Goal: Navigation & Orientation: Find specific page/section

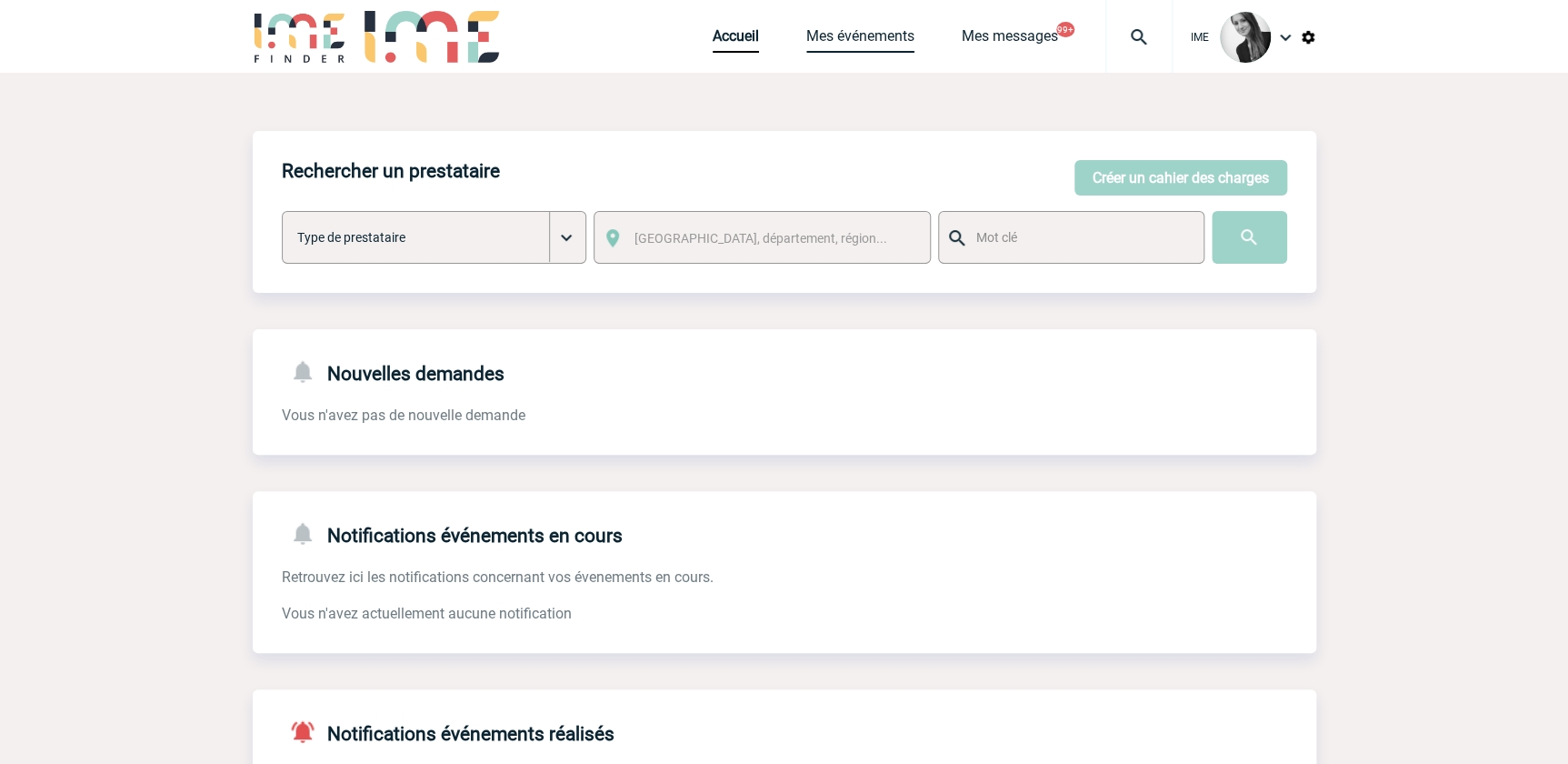
drag, startPoint x: 854, startPoint y: 31, endPoint x: 876, endPoint y: 2, distance: 36.4
click at [854, 33] on link "Mes événements" at bounding box center [861, 40] width 109 height 26
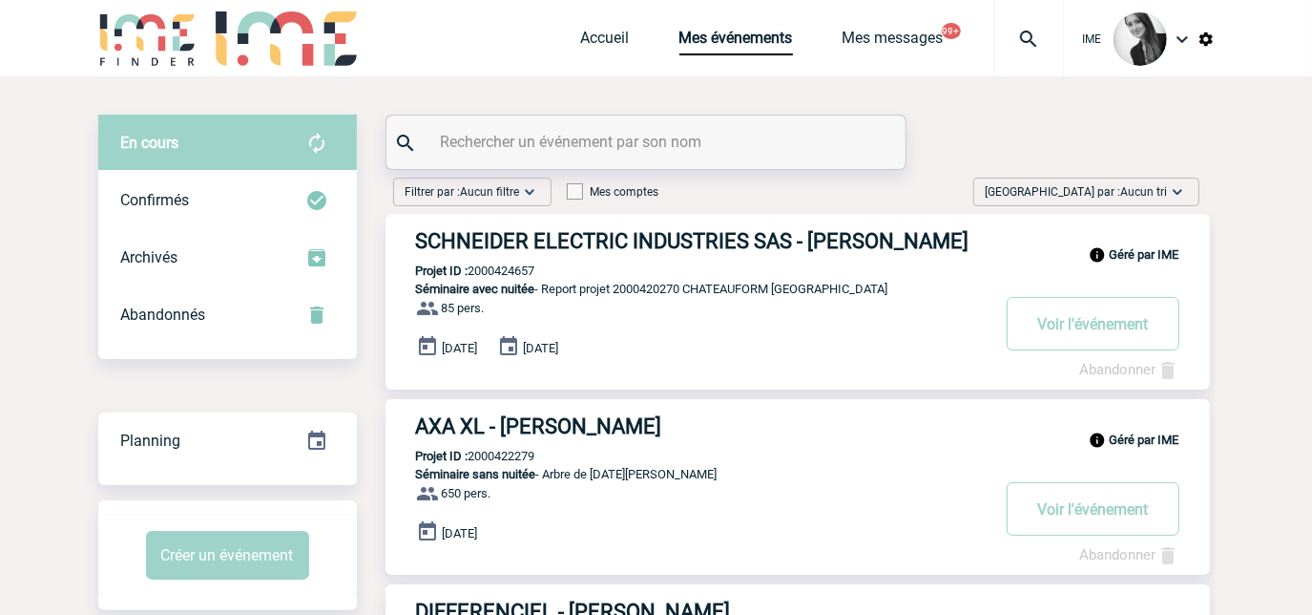
click at [507, 184] on span "Aucun tri" at bounding box center [1144, 191] width 47 height 13
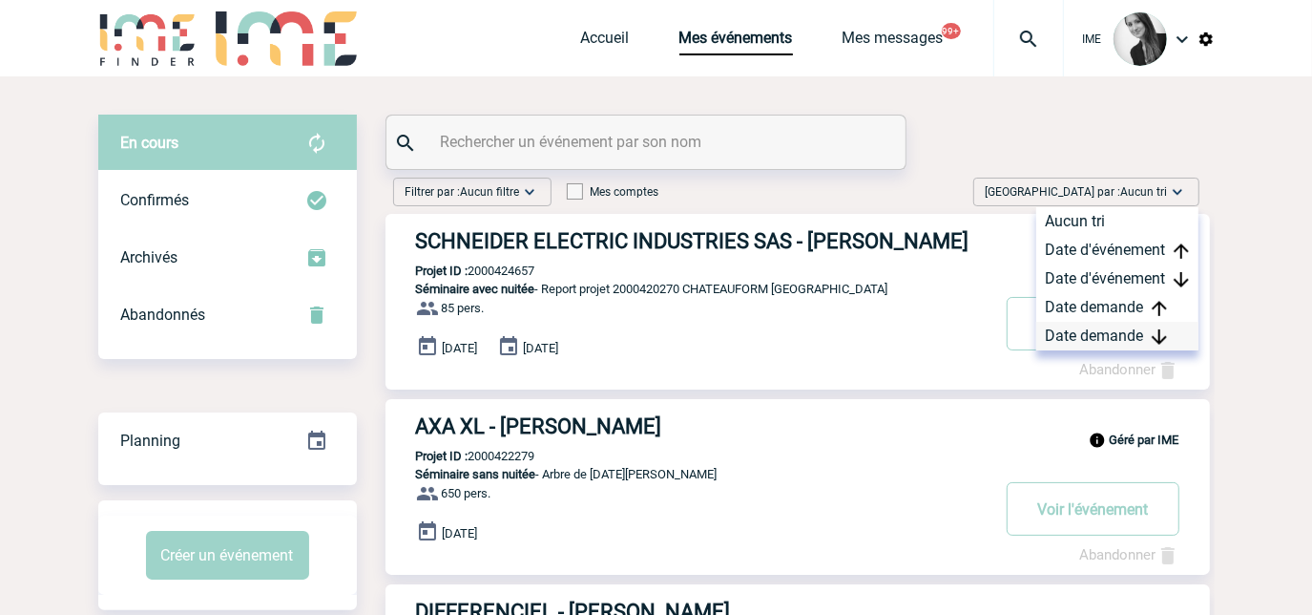
click at [507, 184] on div "Date demande" at bounding box center [1118, 336] width 162 height 29
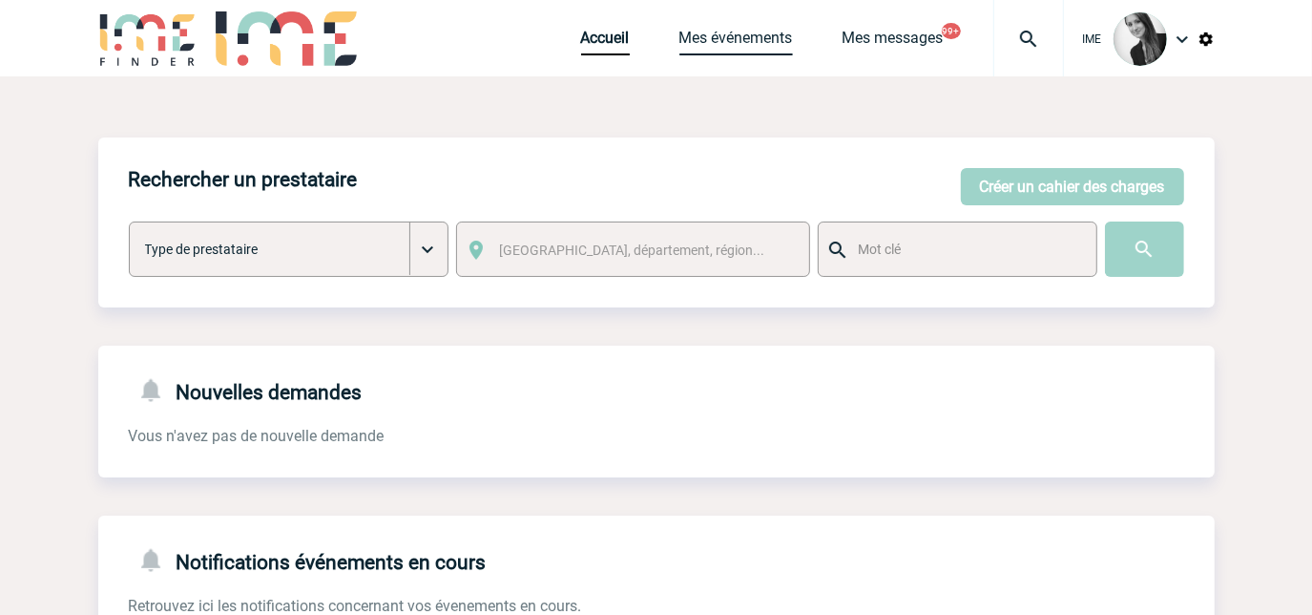
click at [731, 37] on link "Mes événements" at bounding box center [737, 42] width 114 height 27
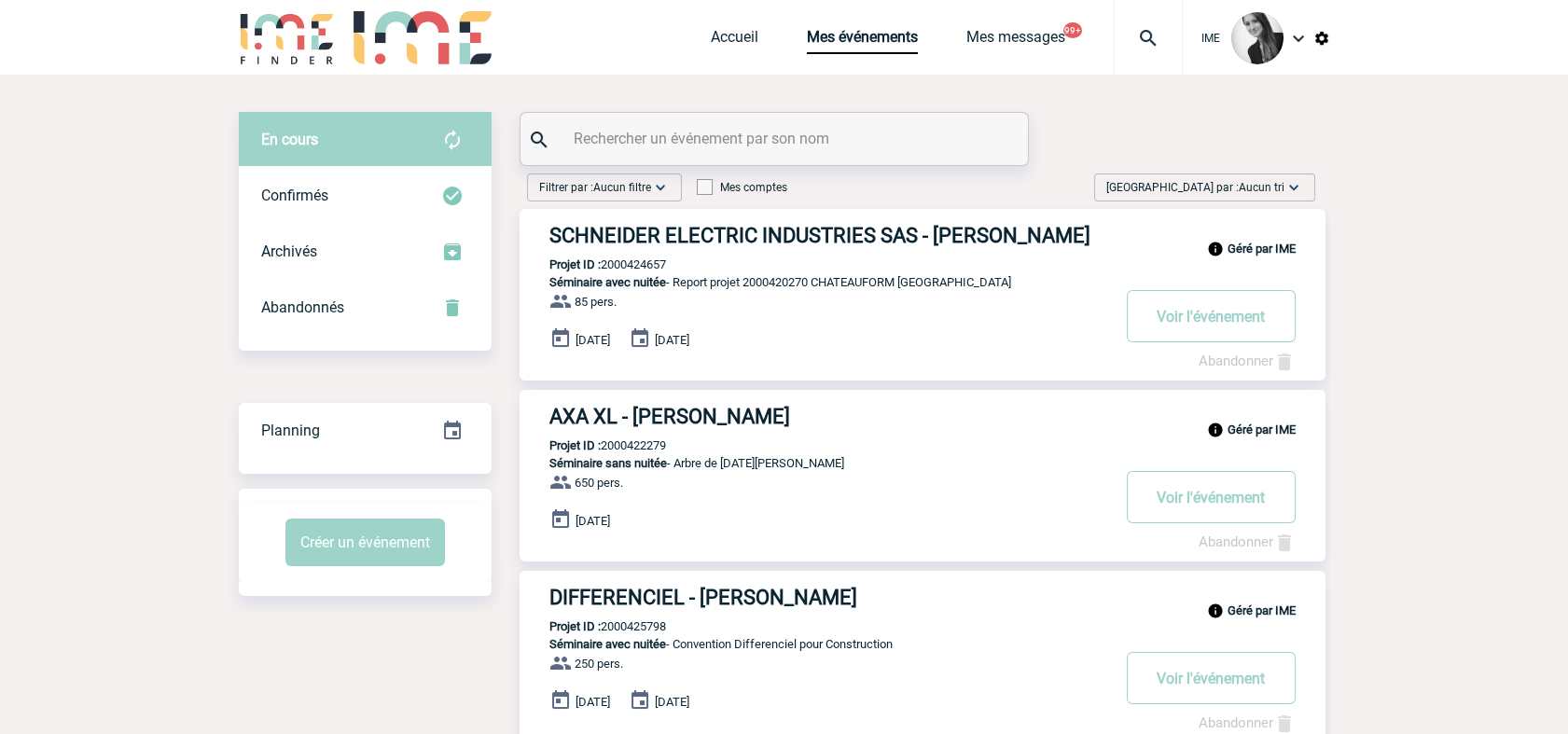
click at [1254, 183] on span "Aucun tri" at bounding box center [1262, 187] width 46 height 13
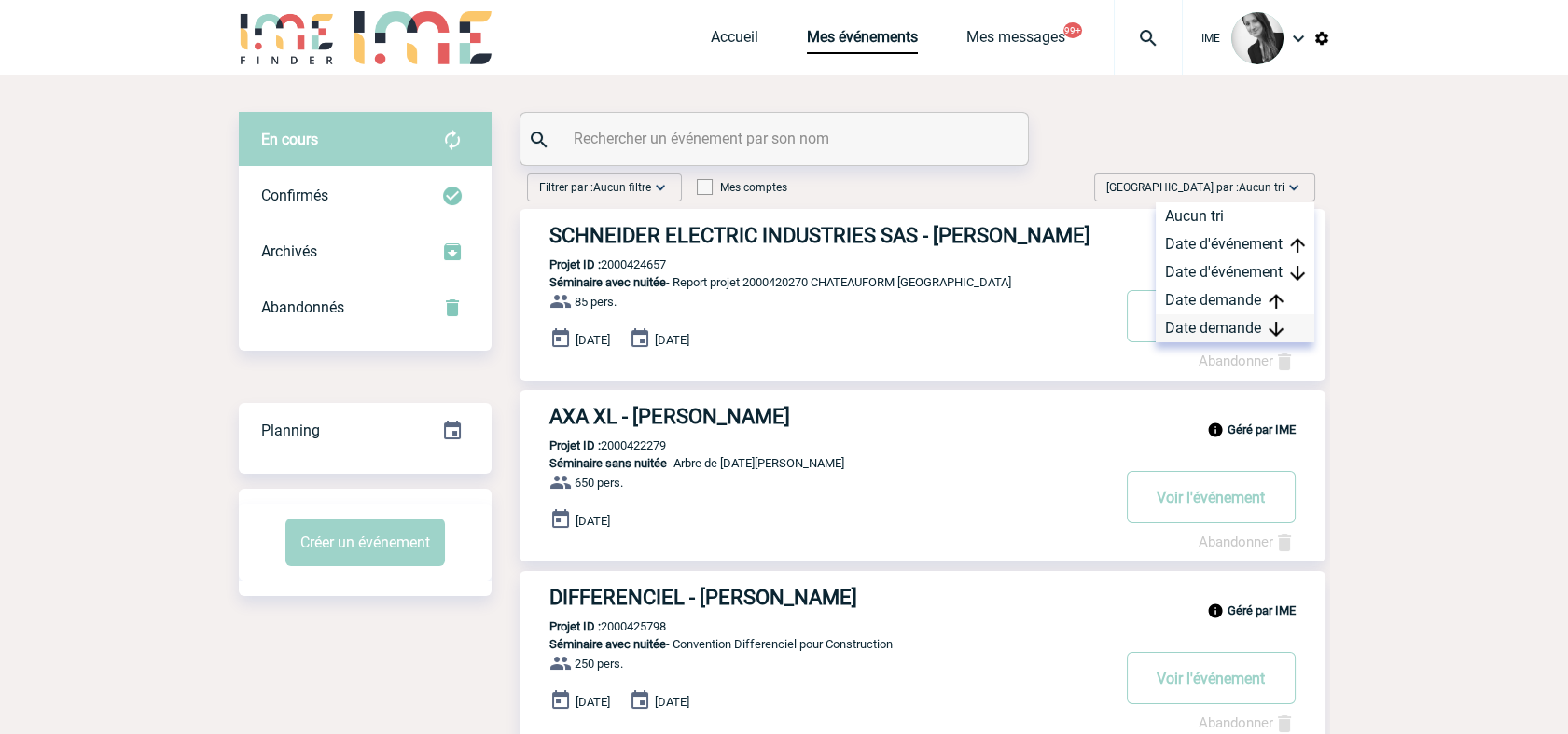
click at [1232, 330] on div "Date demande" at bounding box center [1236, 328] width 158 height 28
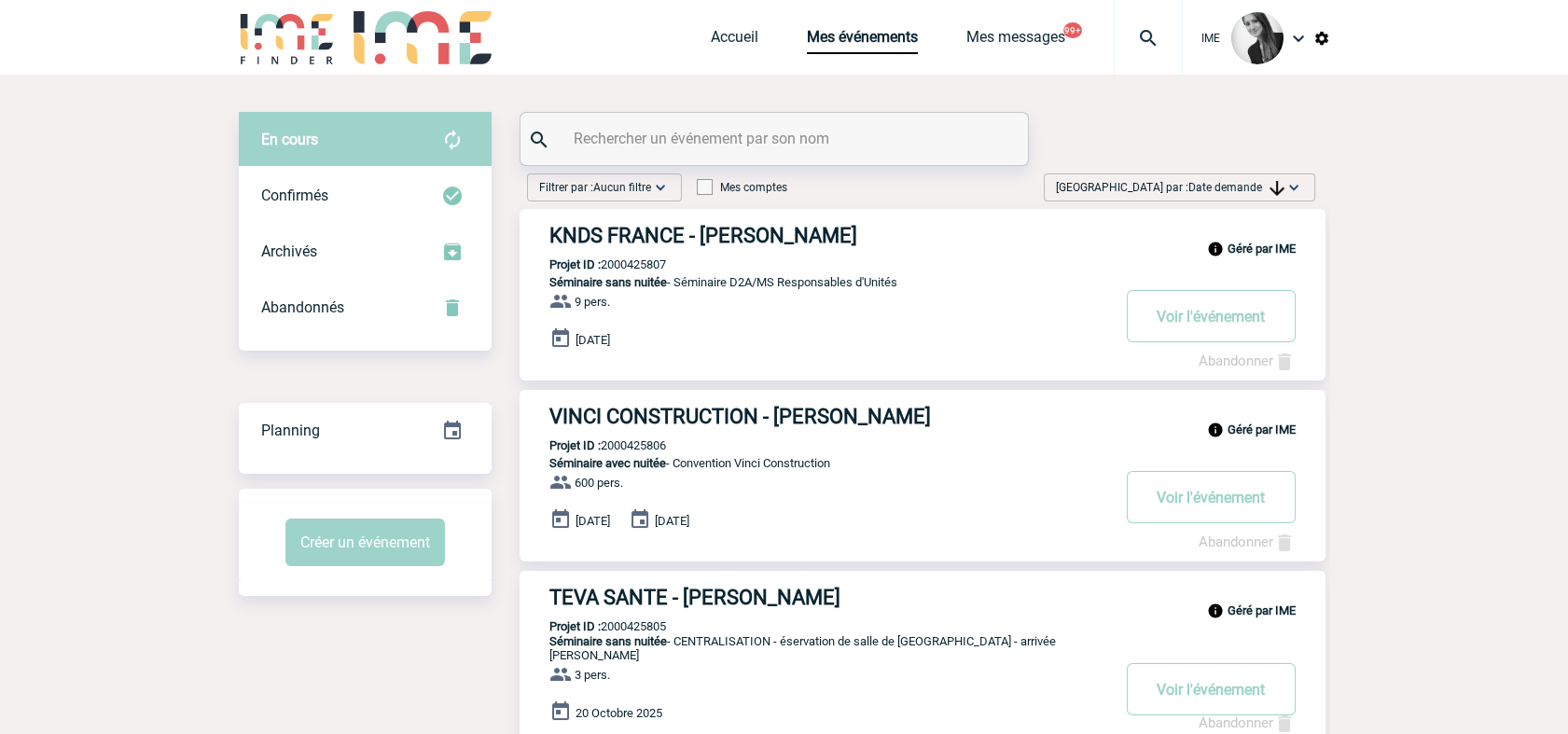
click at [1235, 193] on span "Date demande" at bounding box center [1237, 187] width 96 height 13
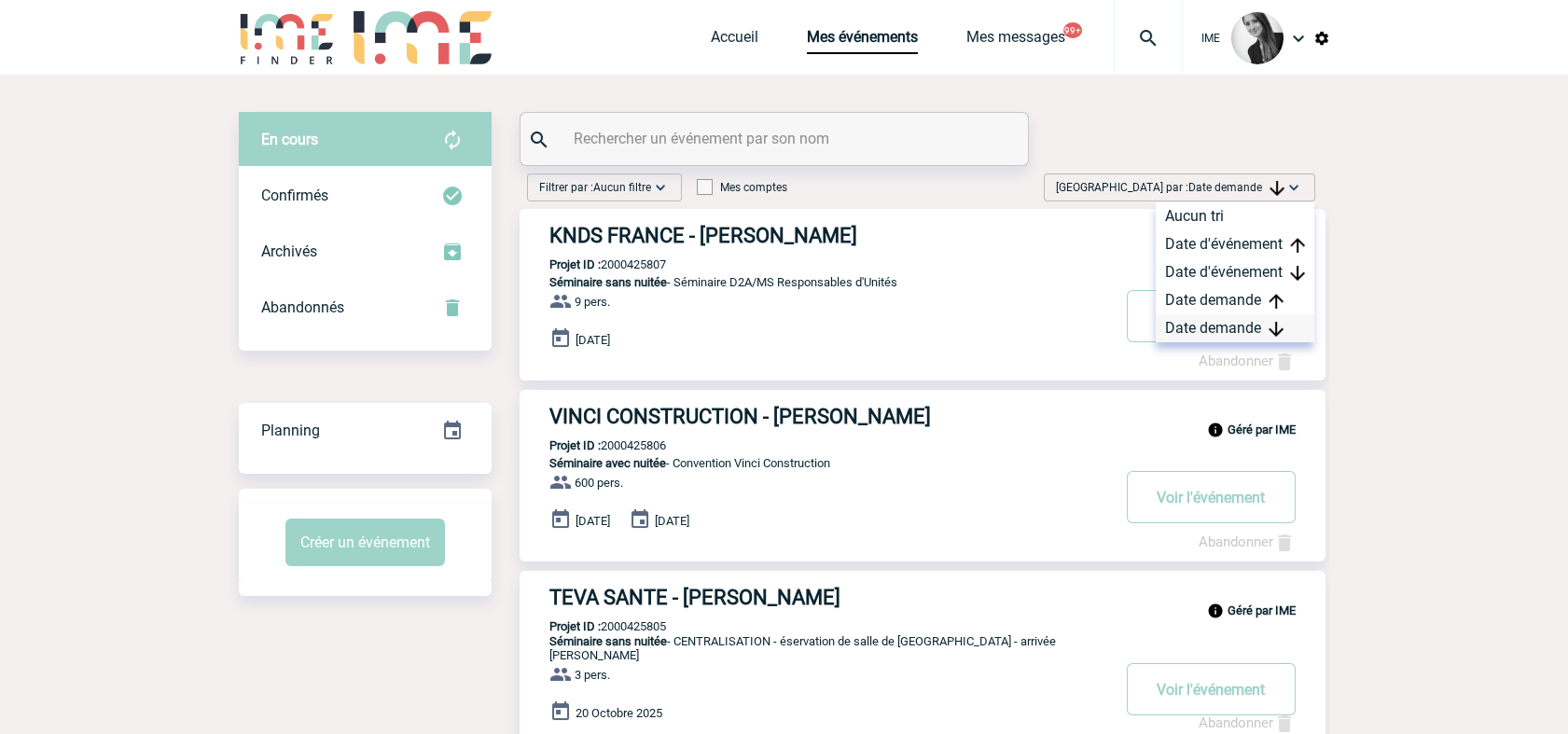
click at [1219, 334] on div "Date demande" at bounding box center [1236, 328] width 158 height 28
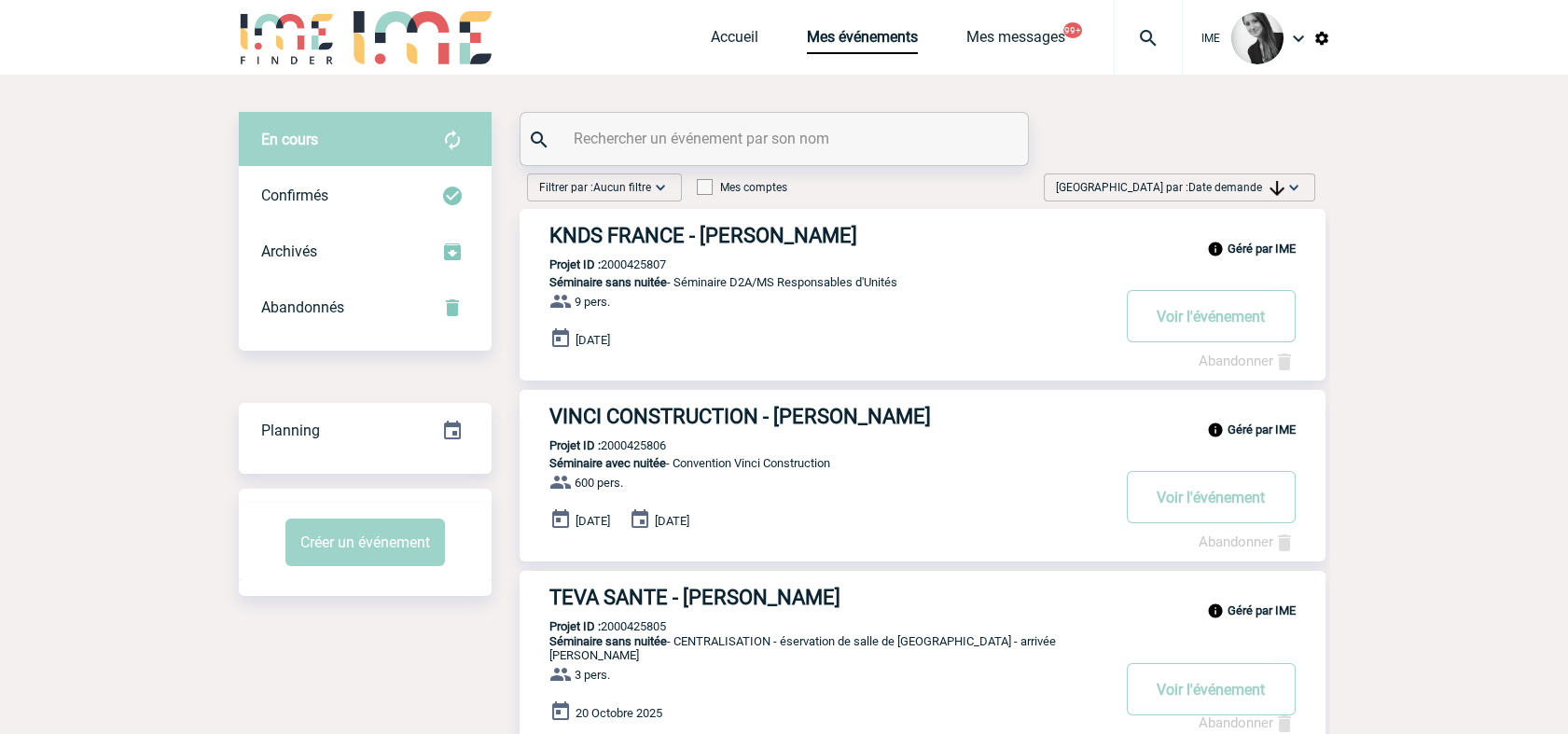
click at [1183, 191] on span "[GEOGRAPHIC_DATA] par : Date demande" at bounding box center [1170, 187] width 229 height 19
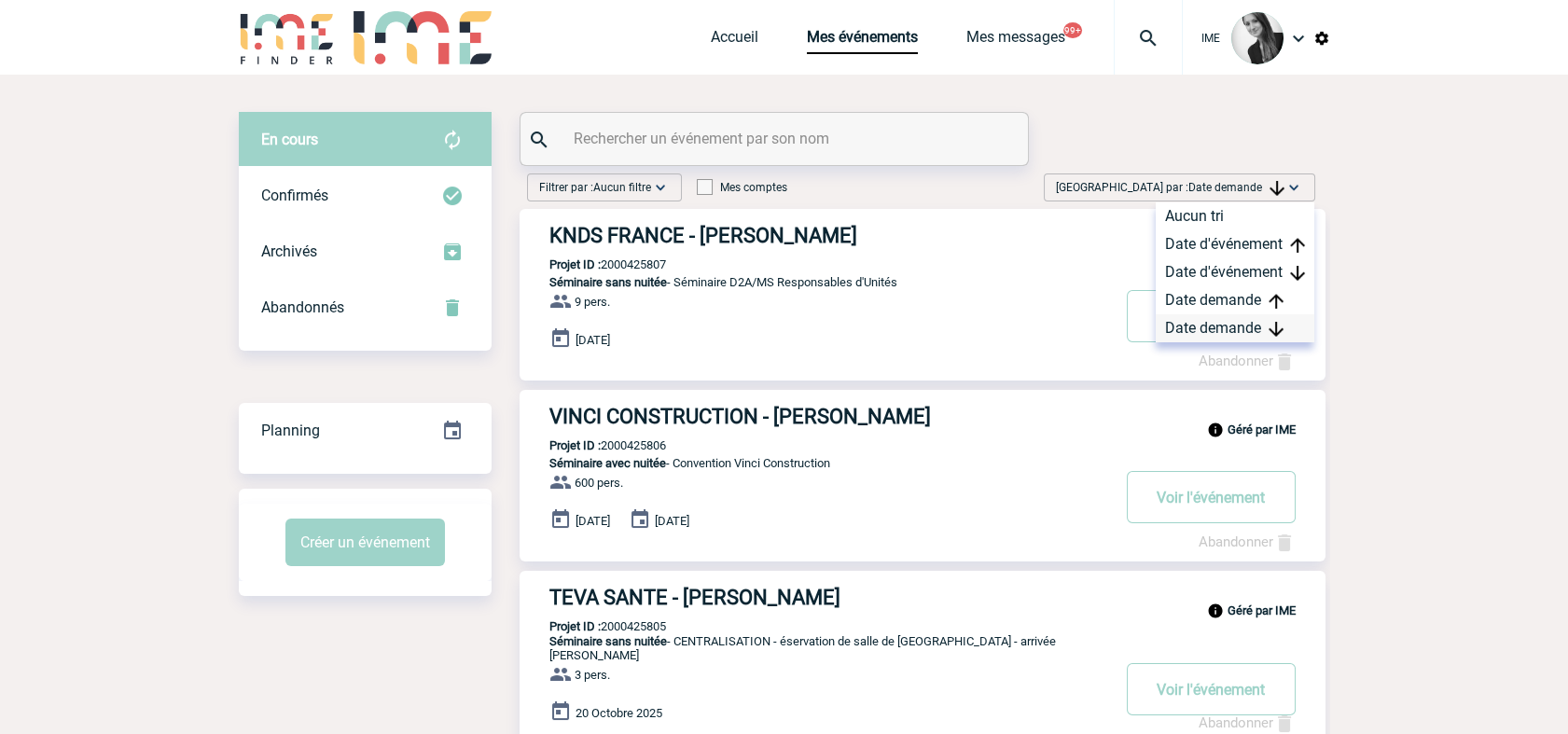
drag, startPoint x: 1183, startPoint y: 191, endPoint x: 1240, endPoint y: 331, distance: 151.2
click at [1240, 331] on div "Date demande" at bounding box center [1236, 328] width 158 height 28
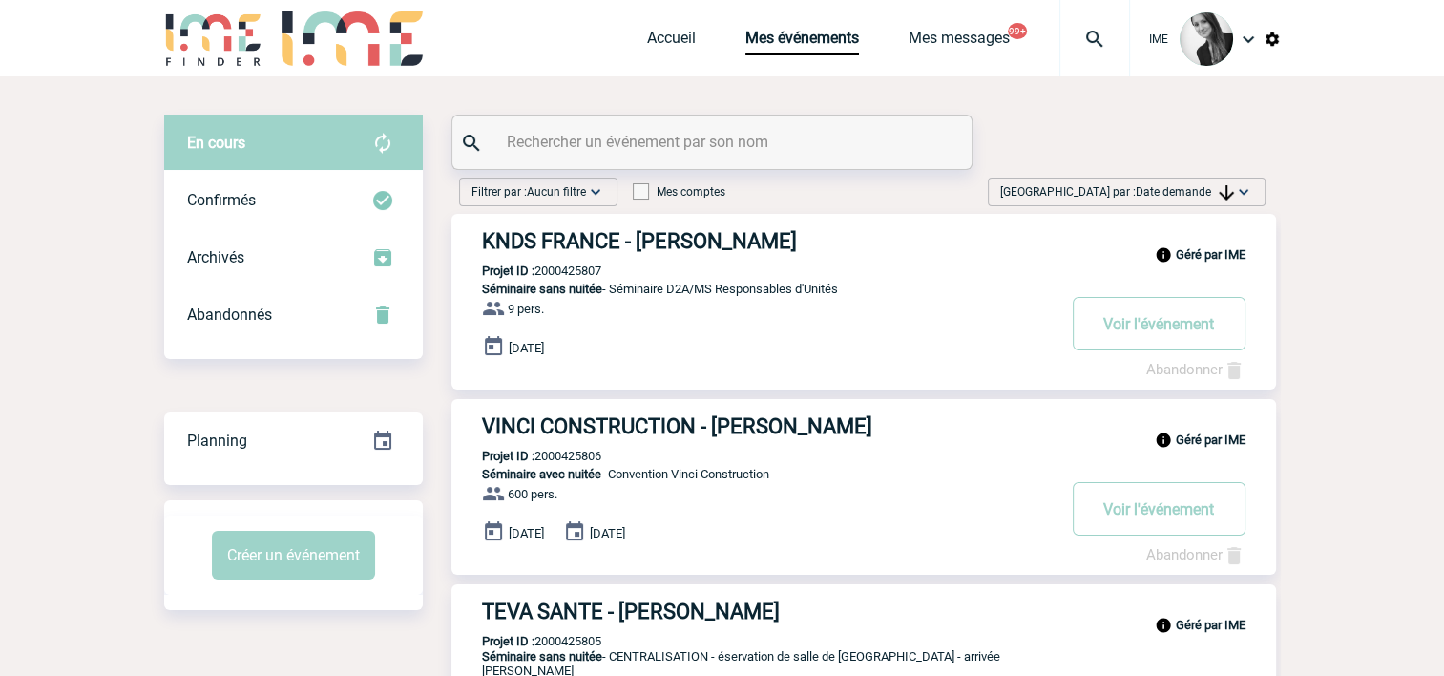
drag, startPoint x: 1189, startPoint y: 181, endPoint x: 1192, endPoint y: 337, distance: 155.6
click at [1189, 182] on span "Trier par : Date demande" at bounding box center [1117, 191] width 234 height 19
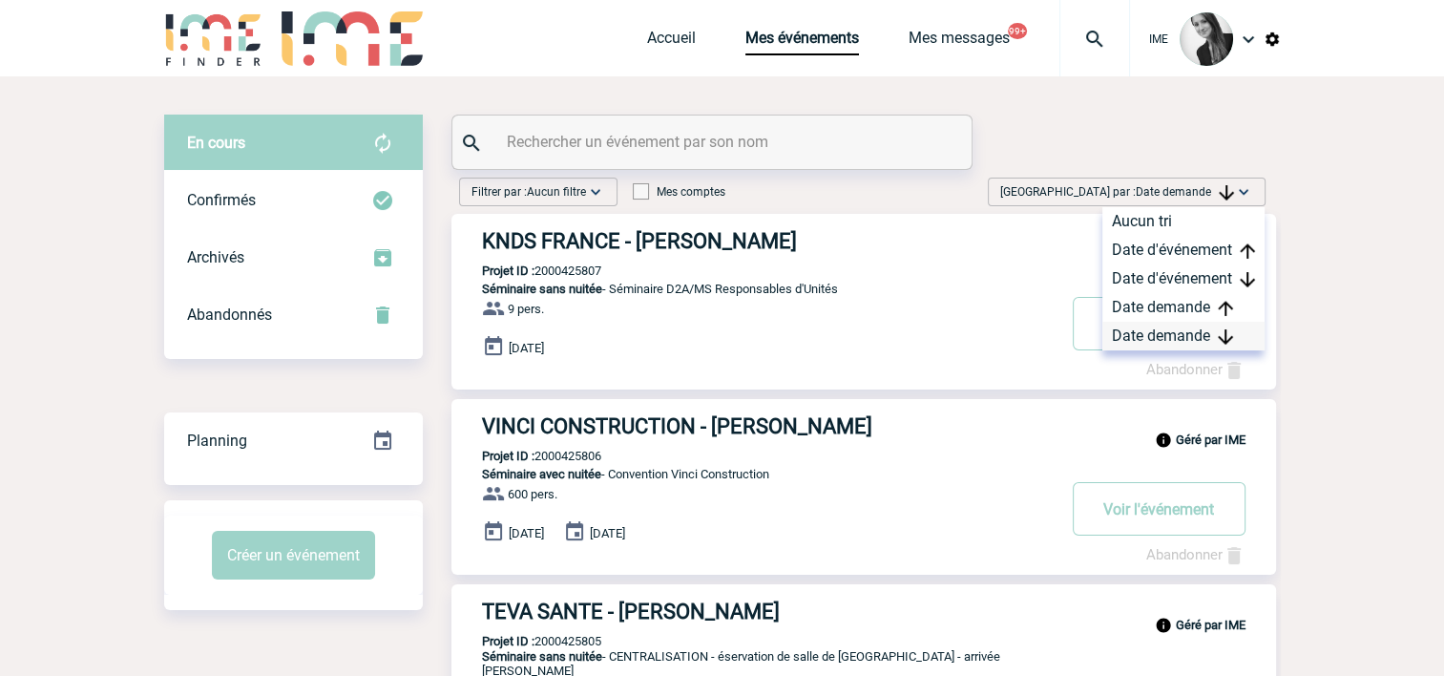
click at [1185, 338] on div "Date demande" at bounding box center [1183, 336] width 162 height 29
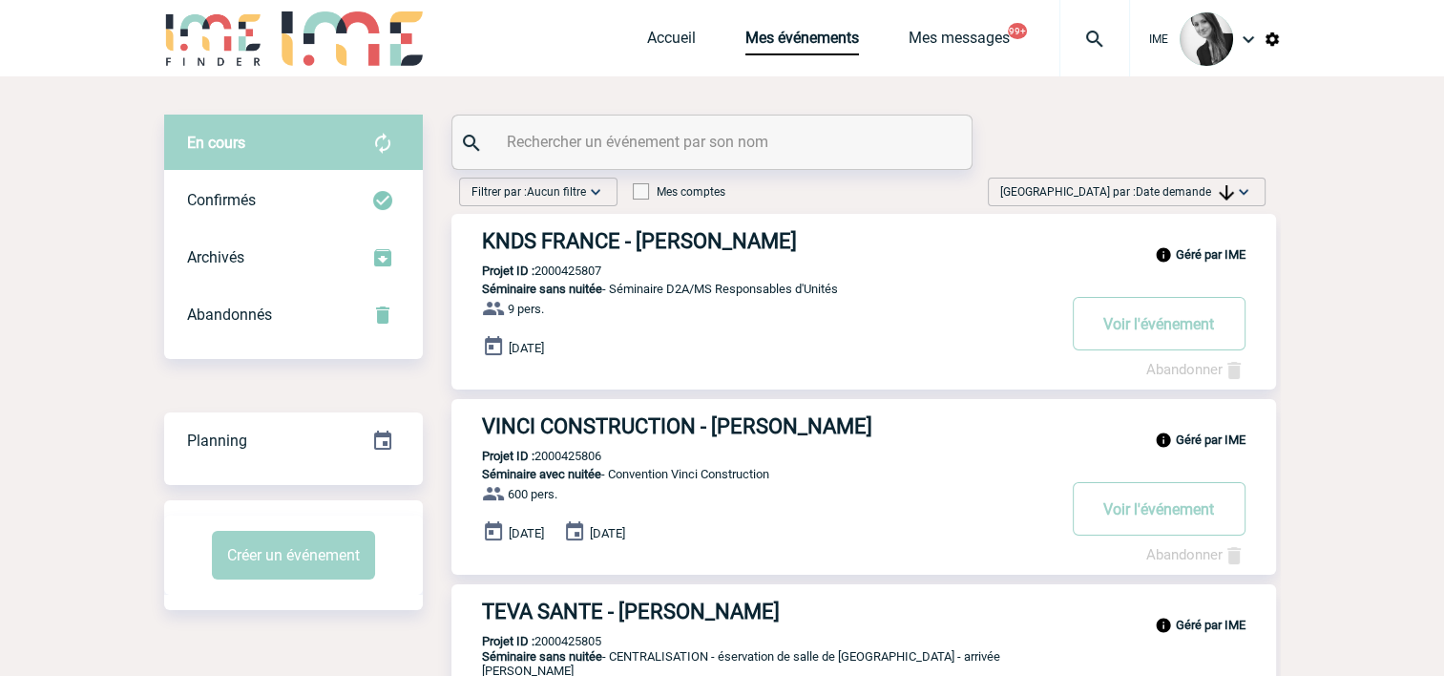
drag, startPoint x: 1187, startPoint y: 195, endPoint x: 1199, endPoint y: 305, distance: 111.3
click at [1191, 204] on div "Trier par : Date demande Aucun tri Date d'événement Date d'événement Date deman…" at bounding box center [1127, 192] width 278 height 29
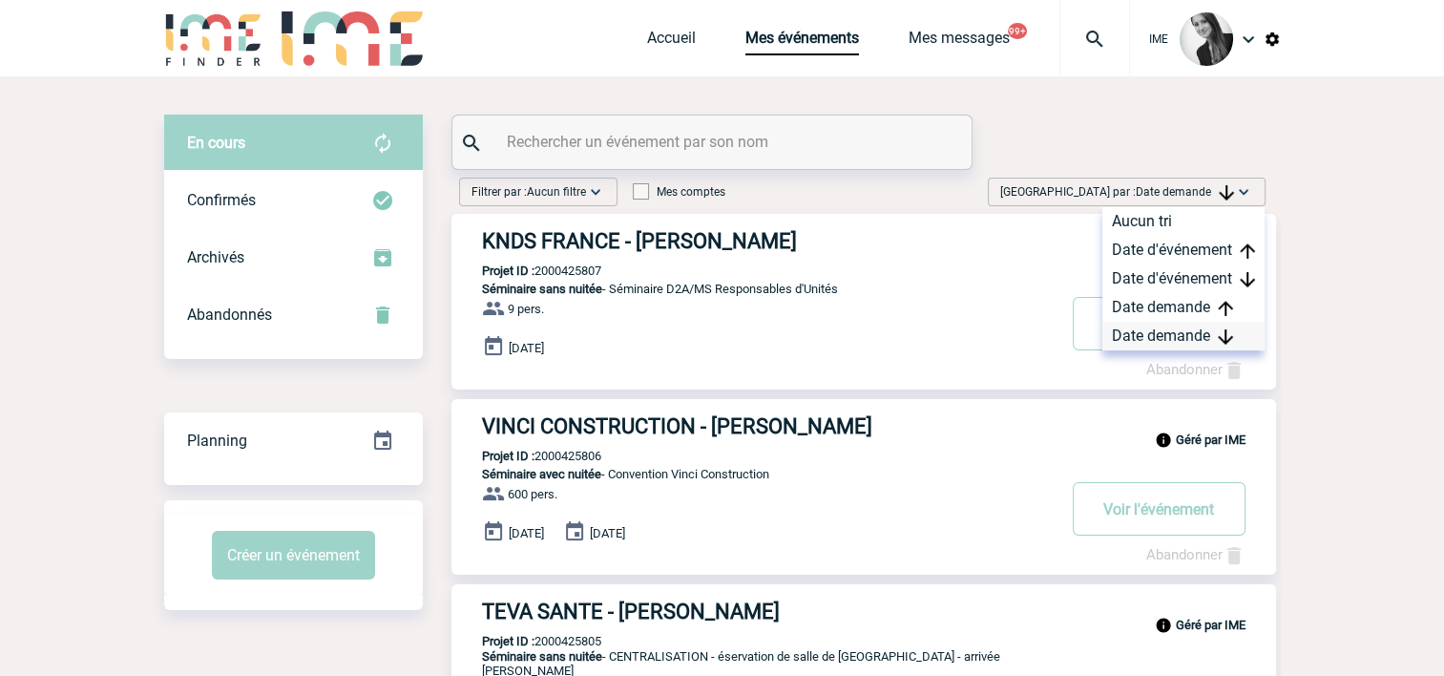
click at [1199, 339] on div "Date demande" at bounding box center [1183, 336] width 162 height 29
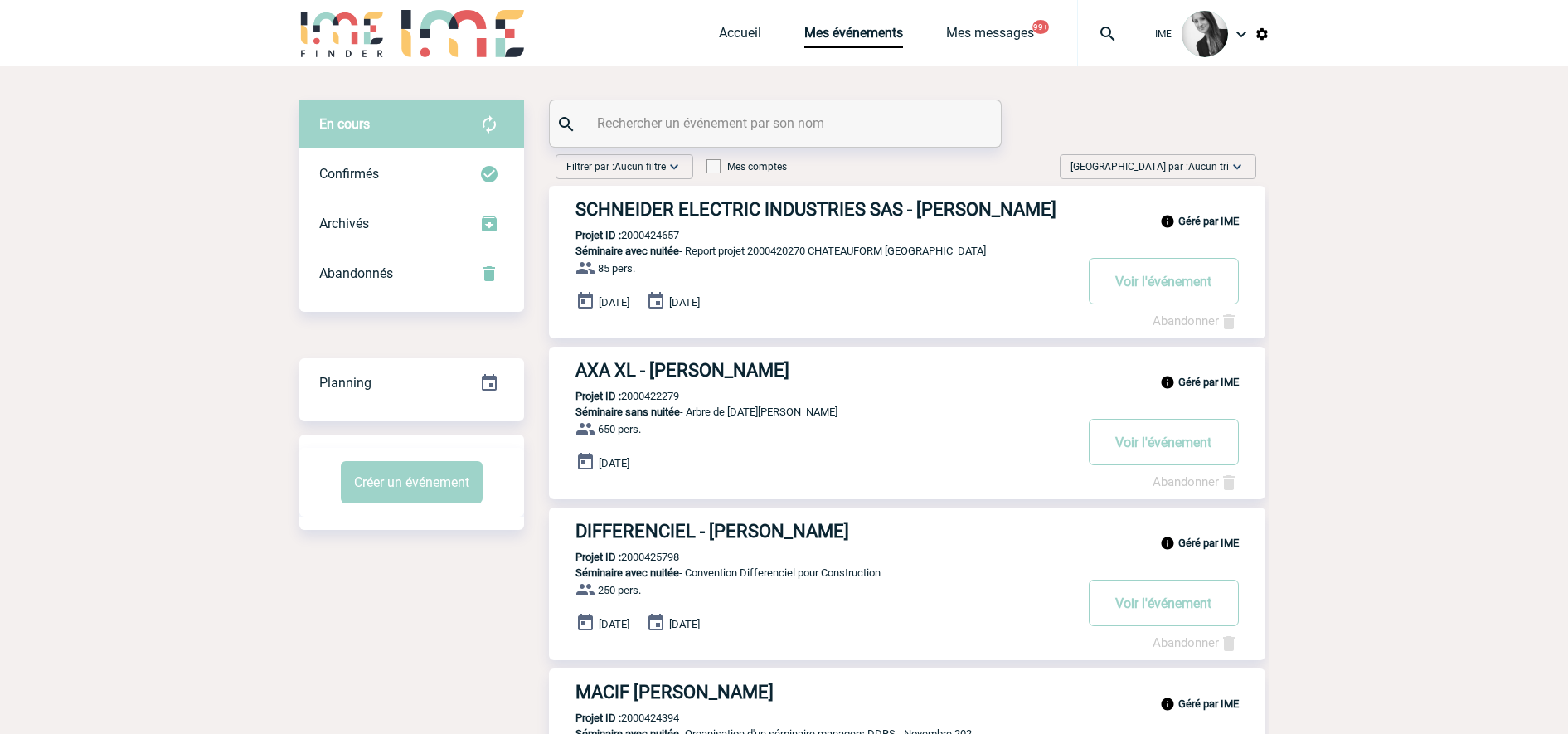
drag, startPoint x: 1224, startPoint y: 161, endPoint x: 1222, endPoint y: 216, distance: 55.0
click at [1224, 160] on span "Trier par : Aucun tri" at bounding box center [1149, 166] width 158 height 17
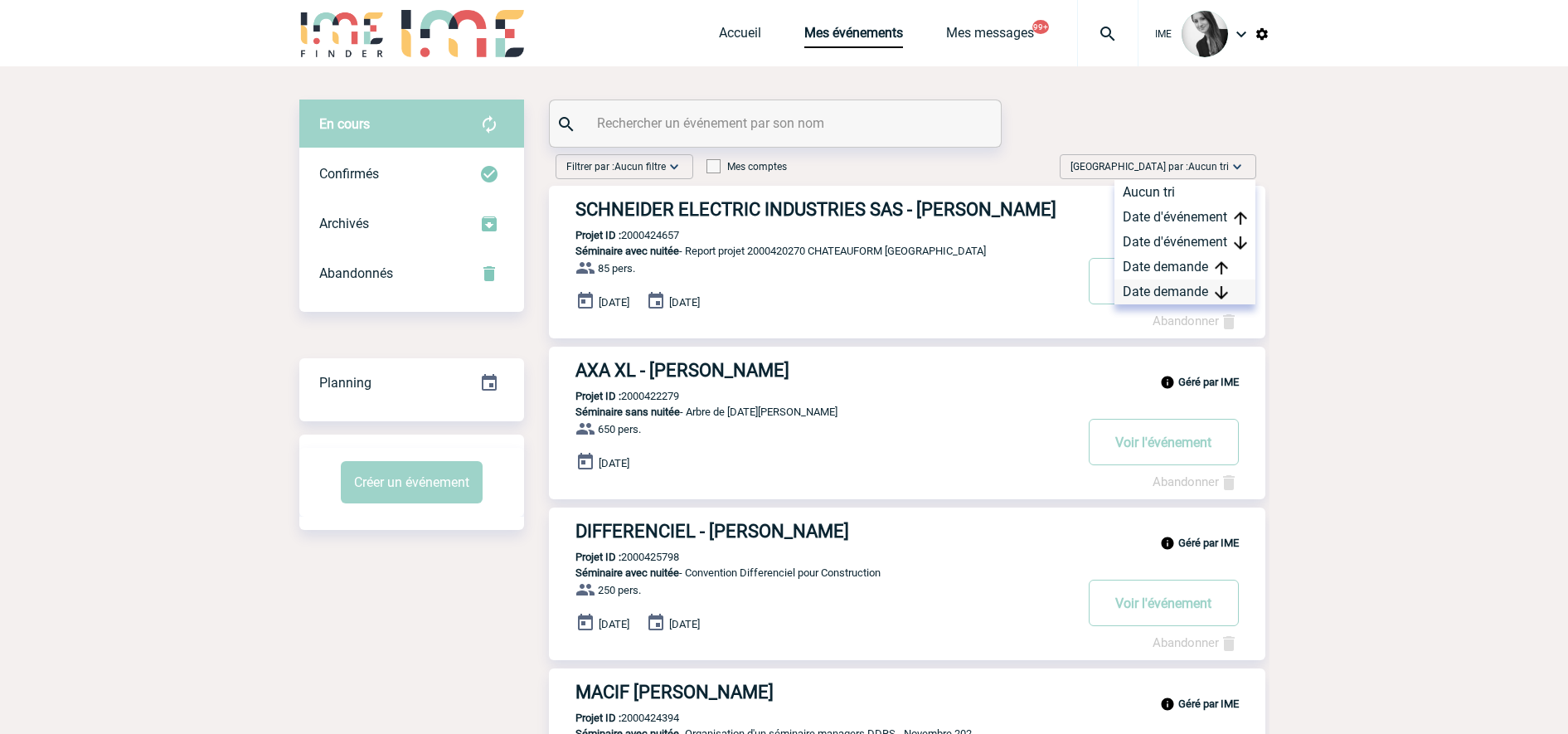
click at [1189, 283] on div "Date demande" at bounding box center [1185, 292] width 141 height 25
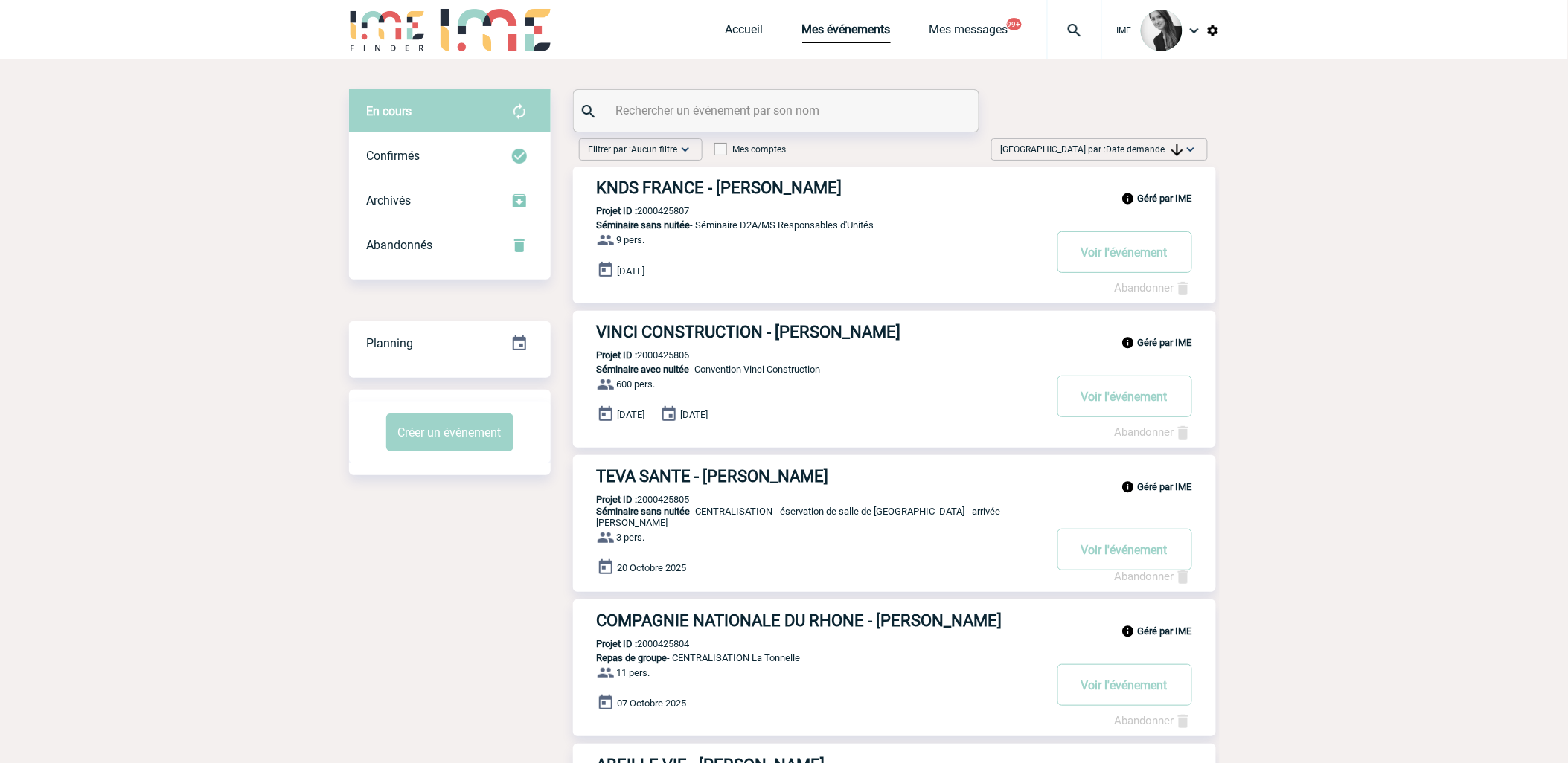
drag, startPoint x: 1137, startPoint y: 140, endPoint x: 1129, endPoint y: 298, distance: 158.2
click at [1138, 140] on div "[GEOGRAPHIC_DATA] par : Date demande Aucun tri Date d'événement Date d'événemen…" at bounding box center [1099, 150] width 217 height 23
click at [1138, 256] on div "Date demande" at bounding box center [1144, 262] width 126 height 23
click at [1139, 139] on div "[GEOGRAPHIC_DATA] par : Date demande Aucun tri Date d'événement Date d'événemen…" at bounding box center [1099, 150] width 217 height 23
click at [1152, 273] on button "Voir l'événement" at bounding box center [1124, 252] width 135 height 41
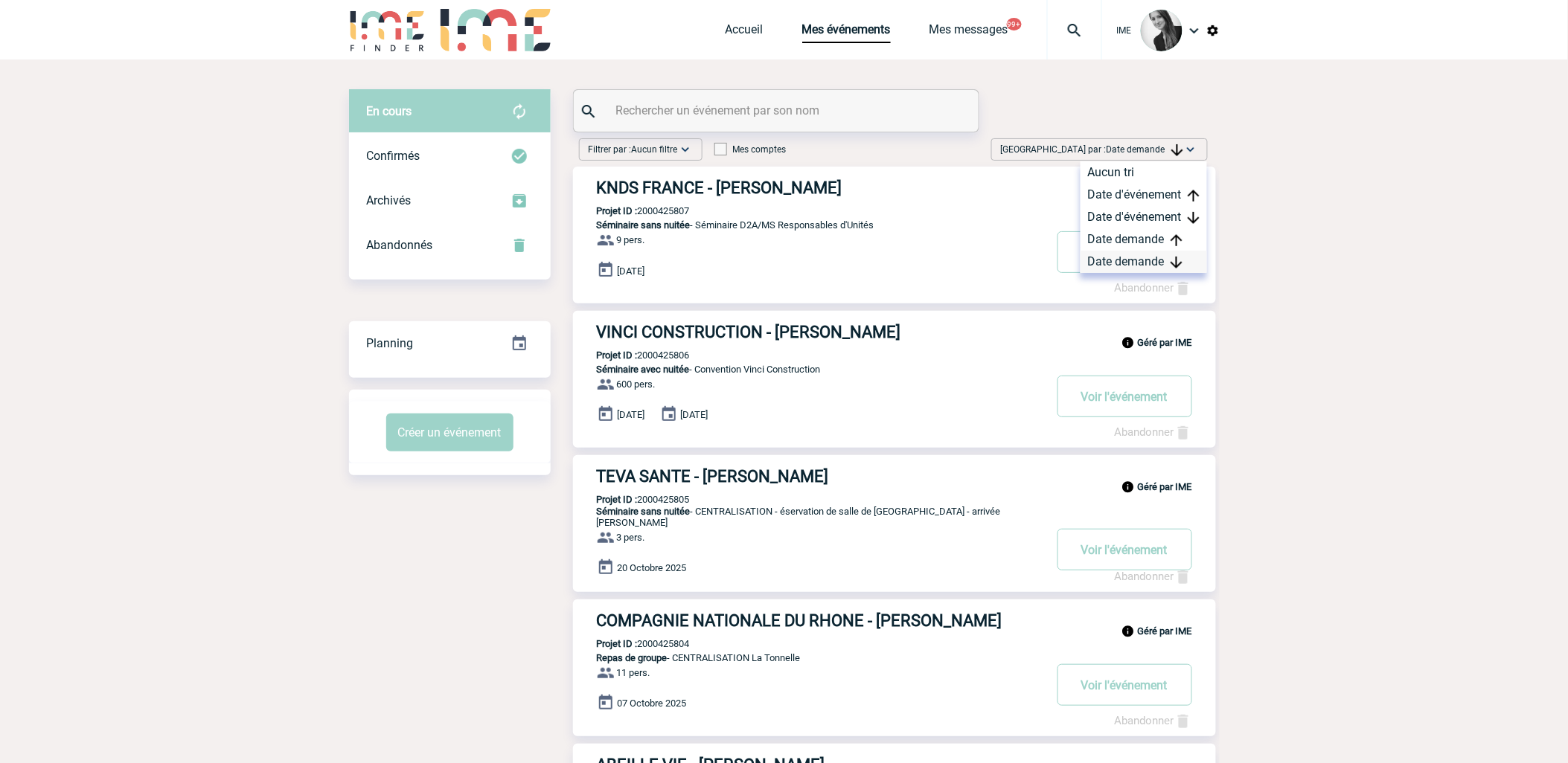
click at [1148, 265] on div "Date demande" at bounding box center [1144, 262] width 126 height 23
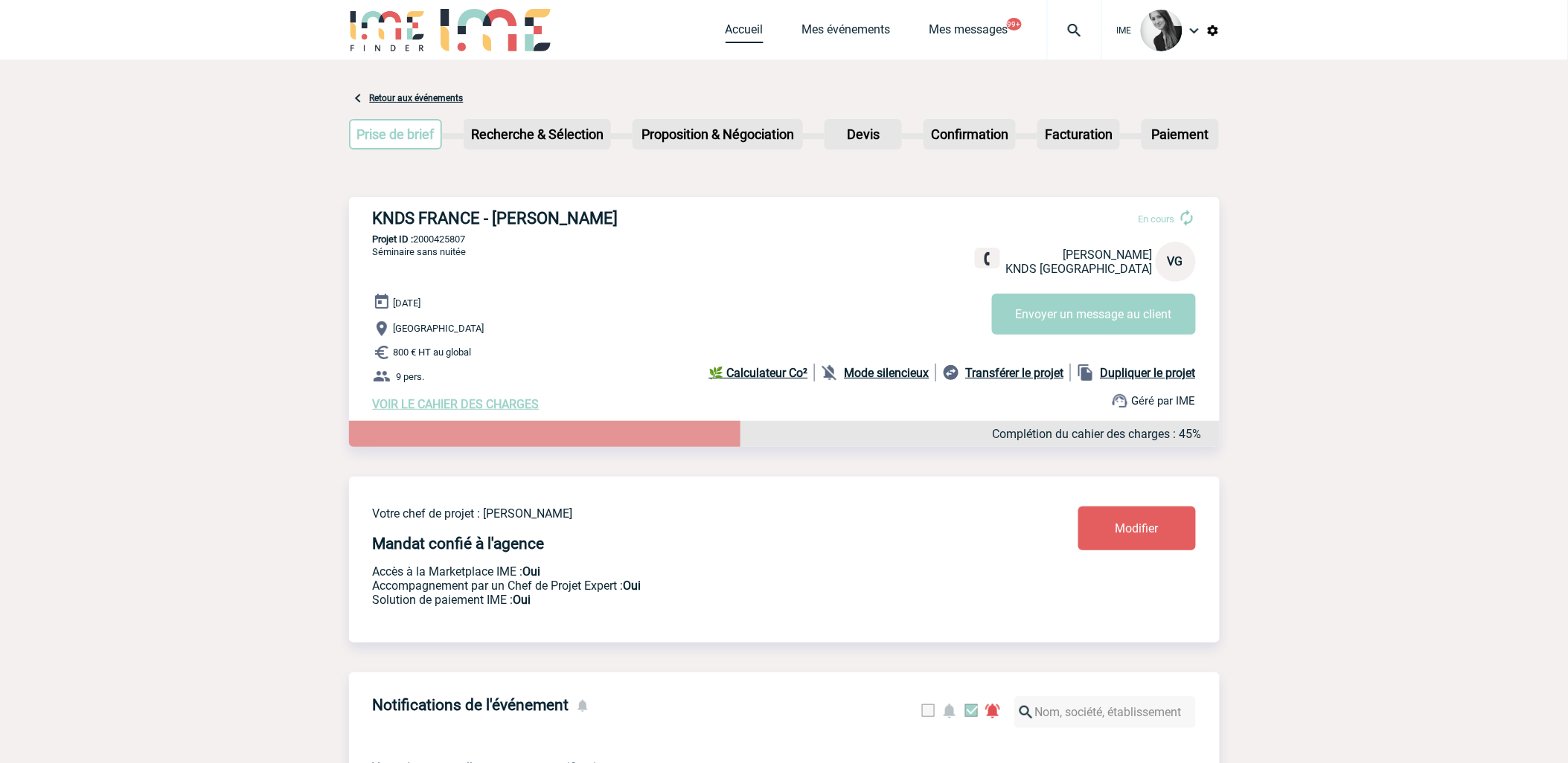
drag, startPoint x: 719, startPoint y: 34, endPoint x: 731, endPoint y: 41, distance: 13.9
click at [720, 34] on div "IME Accueil Mes événements 99+" at bounding box center [784, 31] width 871 height 63
click at [739, 38] on link "Accueil" at bounding box center [745, 33] width 38 height 21
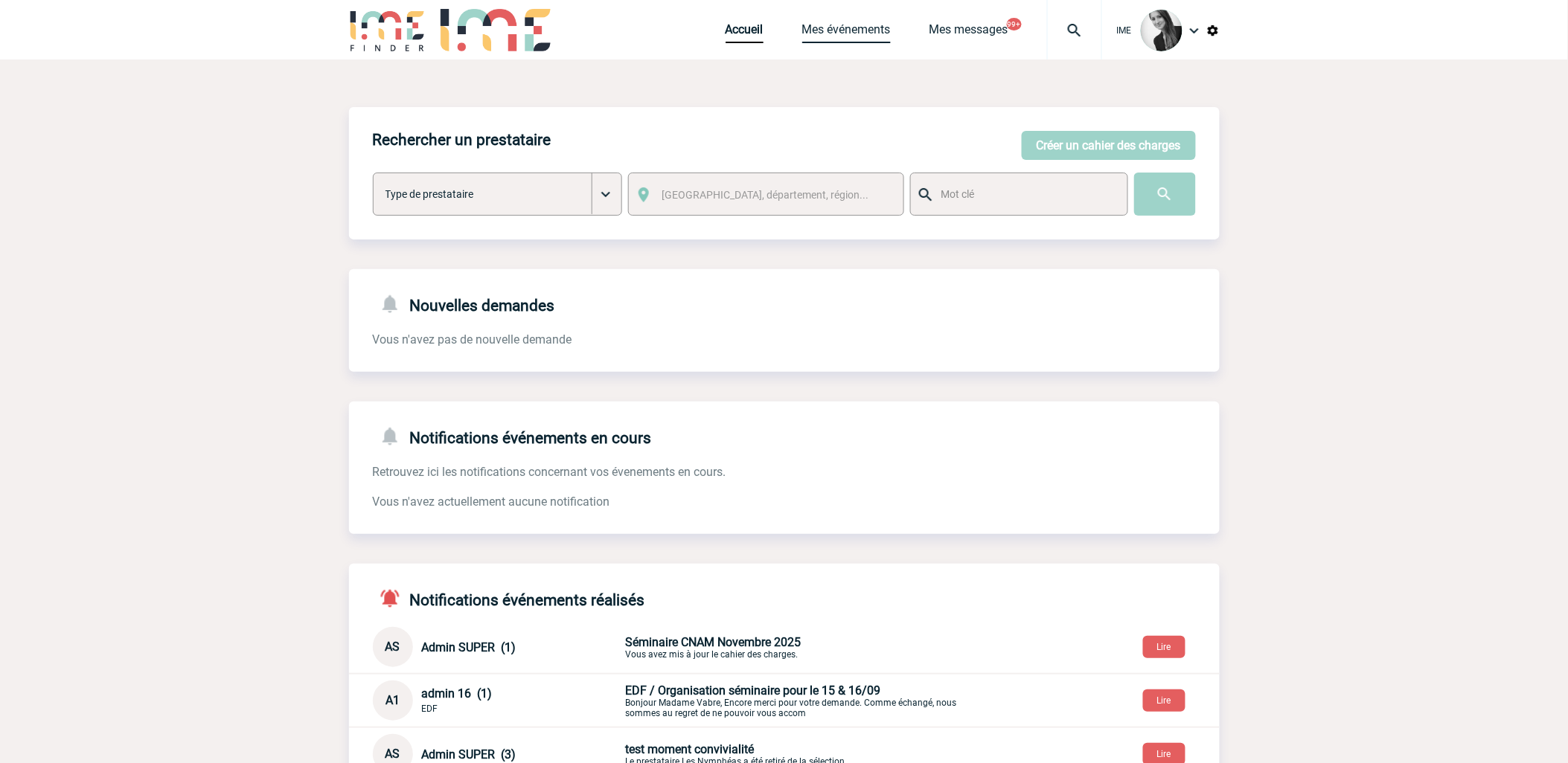
click at [837, 34] on link "Mes événements" at bounding box center [847, 33] width 89 height 21
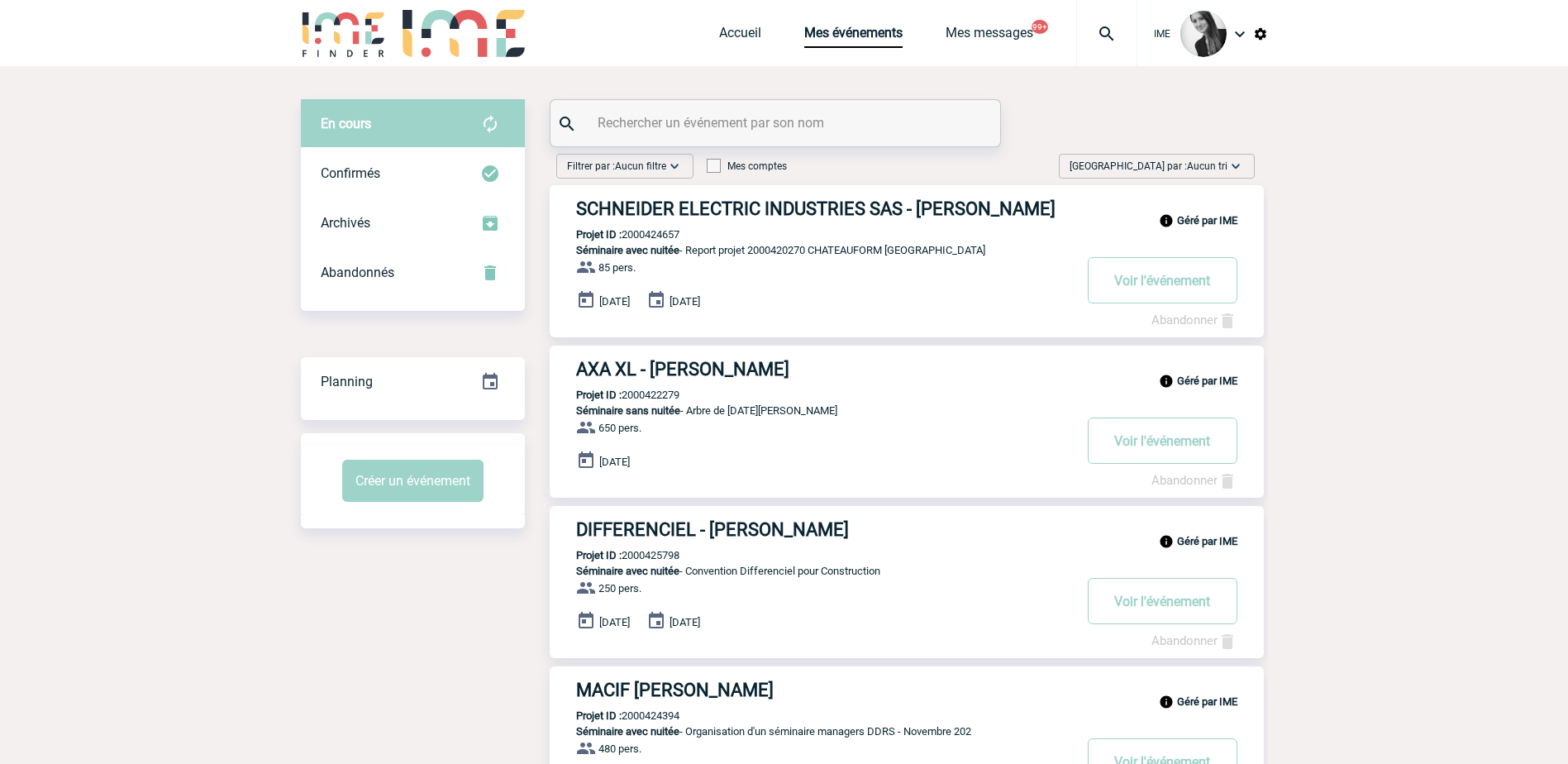
click at [1210, 171] on span "Aucun tri" at bounding box center [1207, 165] width 41 height 11
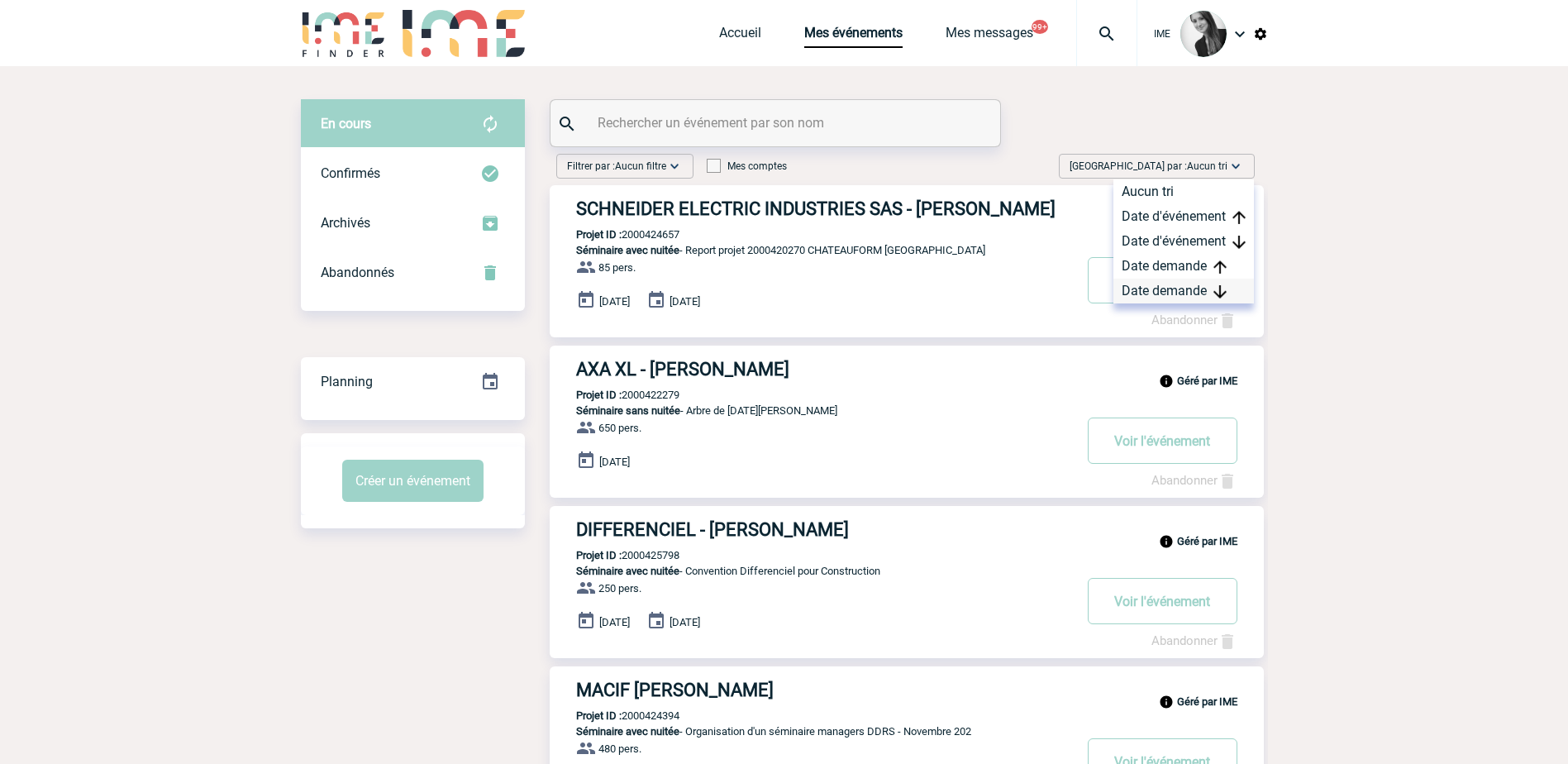
click at [1178, 290] on div "Date demande" at bounding box center [1184, 291] width 140 height 25
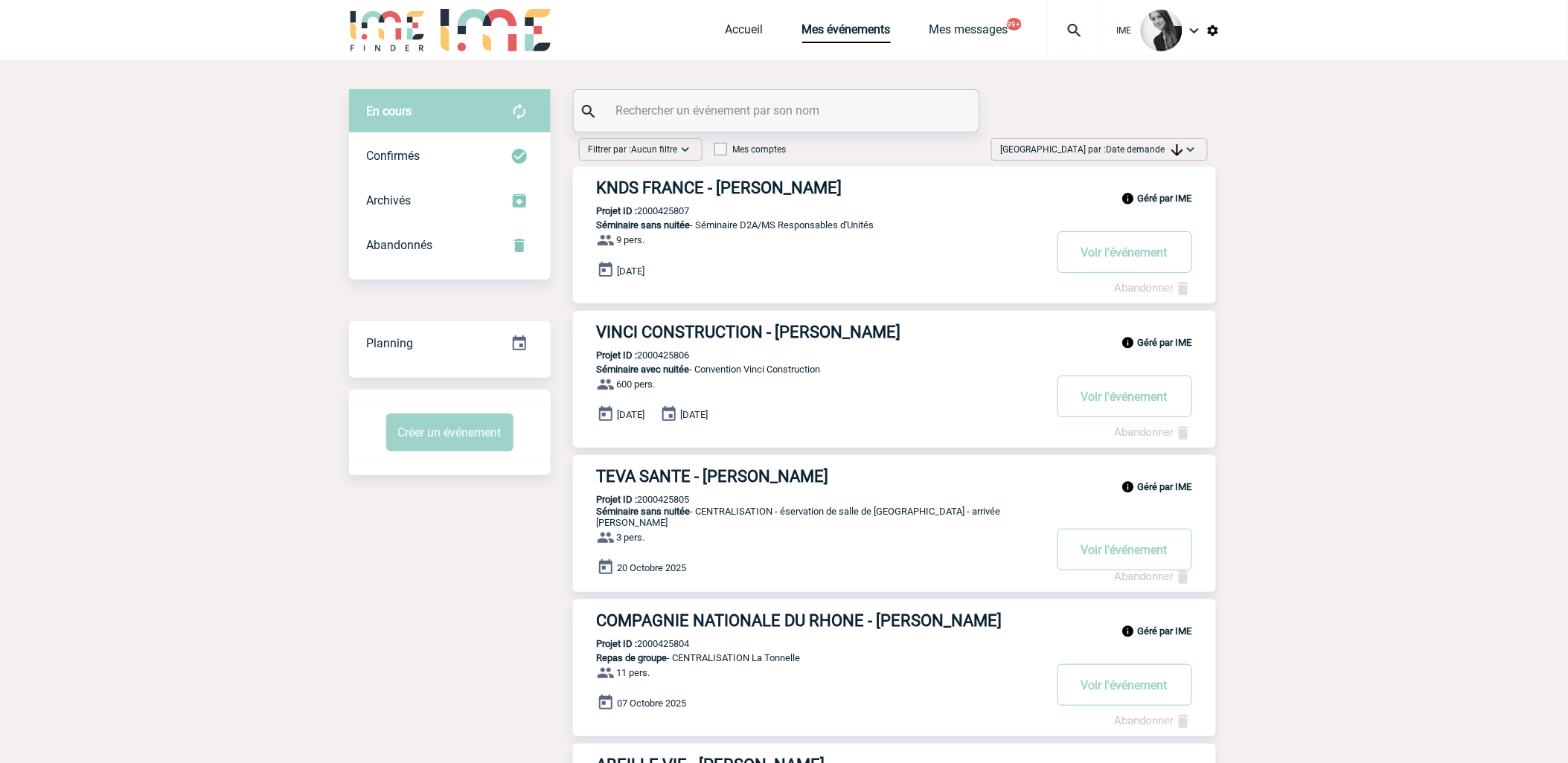
click at [1149, 147] on span "Date demande" at bounding box center [1145, 149] width 76 height 10
click at [1163, 266] on div "Date demande" at bounding box center [1144, 262] width 126 height 23
drag, startPoint x: 1152, startPoint y: 147, endPoint x: 1197, endPoint y: 235, distance: 98.8
click at [1153, 150] on span "Date demande" at bounding box center [1145, 149] width 76 height 10
click at [1177, 254] on div "Date demande" at bounding box center [1144, 262] width 126 height 23
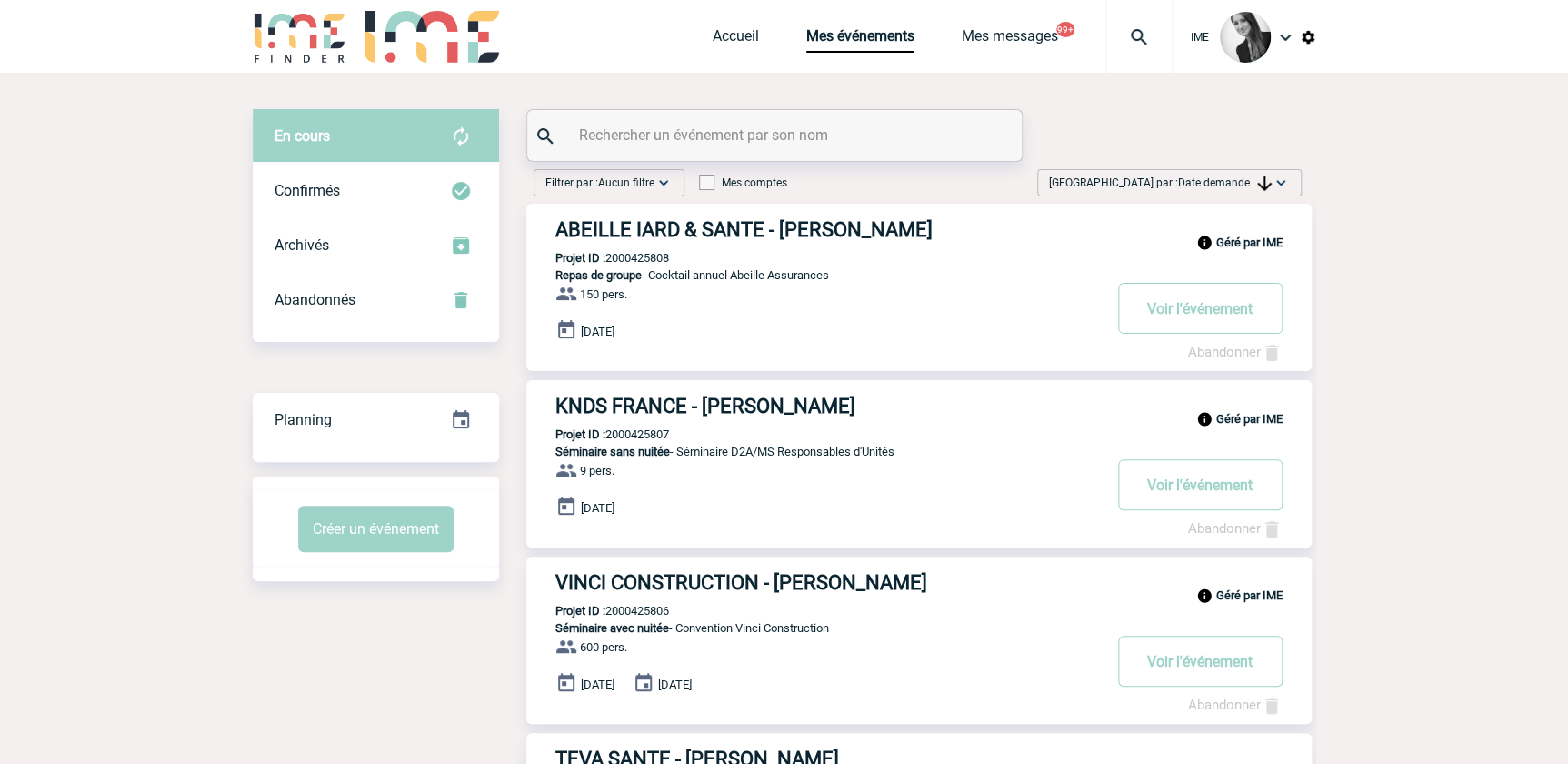
drag, startPoint x: 1196, startPoint y: 179, endPoint x: 1212, endPoint y: 215, distance: 39.4
click at [1201, 184] on span "Date demande" at bounding box center [1225, 182] width 93 height 12
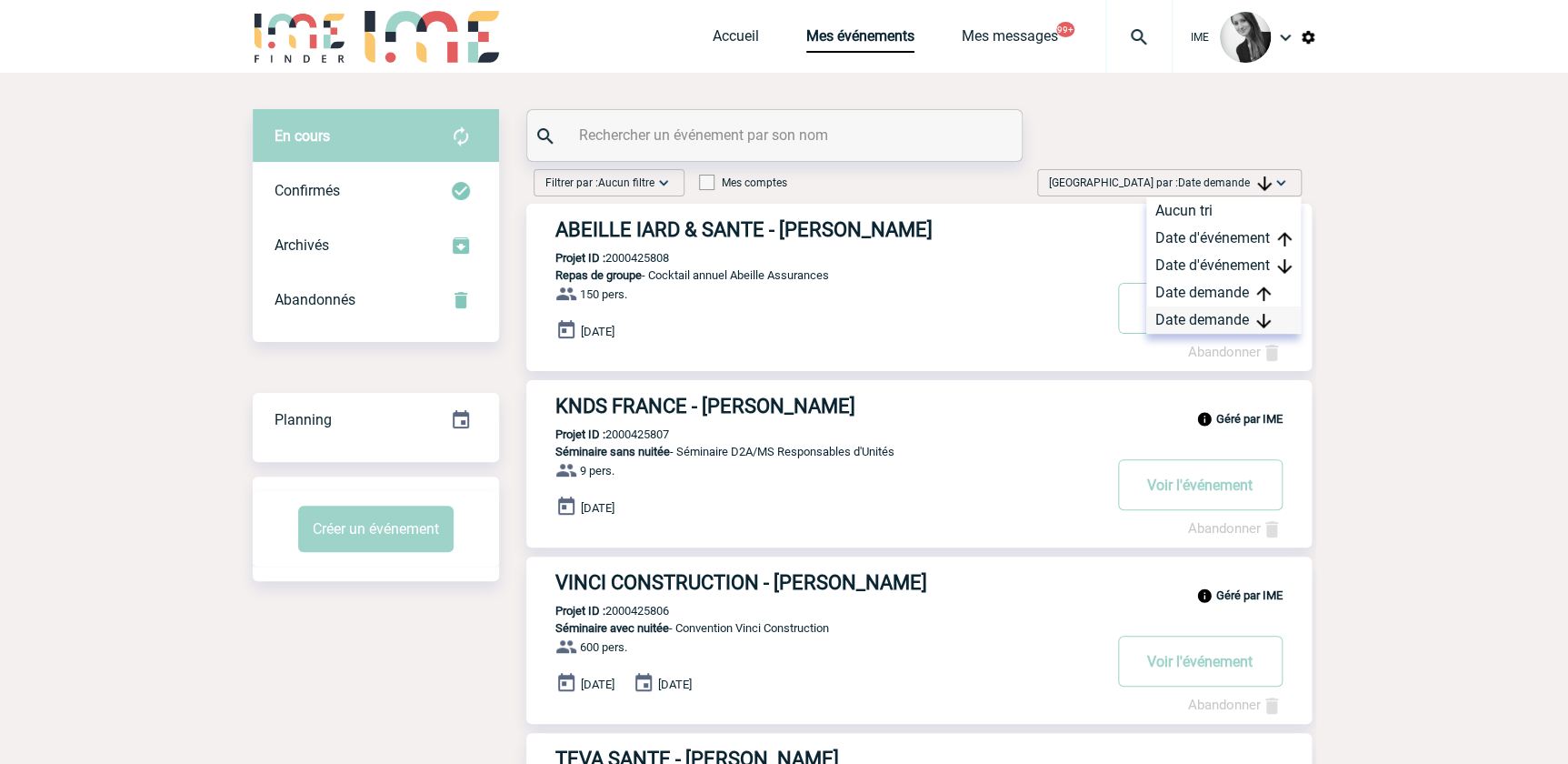
drag, startPoint x: 1228, startPoint y: 318, endPoint x: 1198, endPoint y: 323, distance: 30.4
click at [1228, 317] on div "Date demande" at bounding box center [1224, 320] width 154 height 28
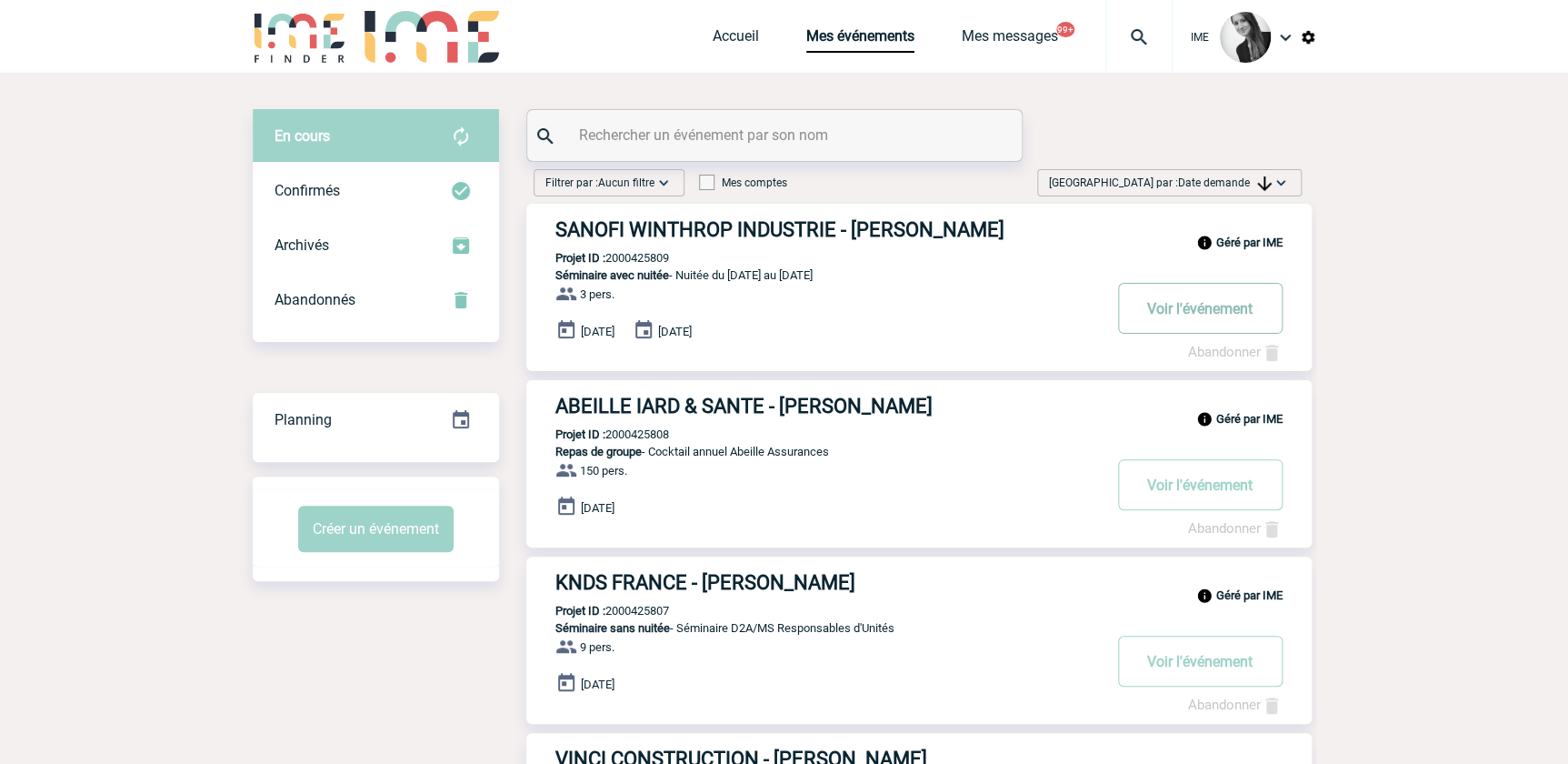
click at [1183, 302] on button "Voir l'événement" at bounding box center [1200, 308] width 165 height 50
